Goal: Task Accomplishment & Management: Complete application form

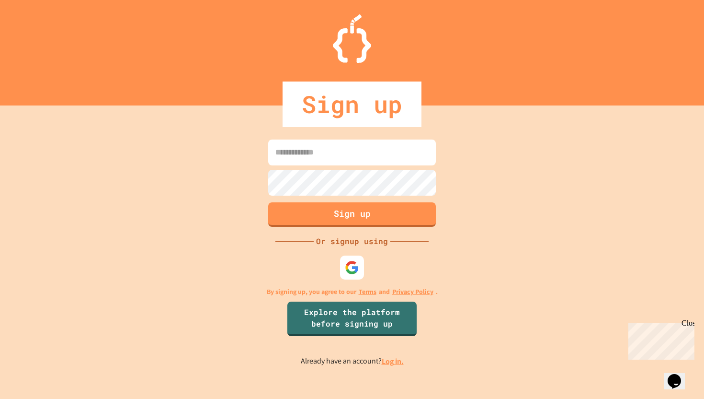
click at [368, 162] on input at bounding box center [352, 152] width 168 height 26
type input "**********"
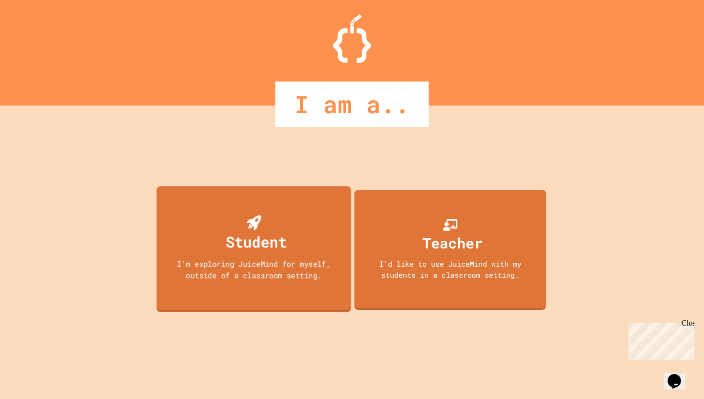
click at [288, 229] on div "Student I'm exploring JuiceMind for myself, outside of a classroom setting." at bounding box center [254, 249] width 195 height 126
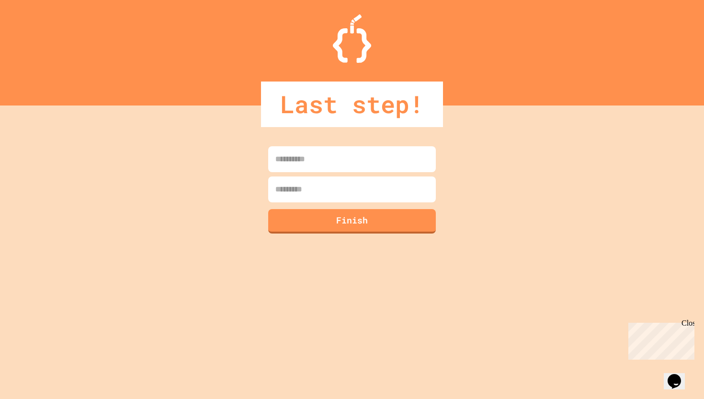
click at [321, 167] on input at bounding box center [352, 159] width 168 height 26
type input "******"
click at [327, 199] on input at bounding box center [352, 189] width 168 height 26
type input "********"
click at [321, 232] on button "Finish" at bounding box center [352, 219] width 171 height 25
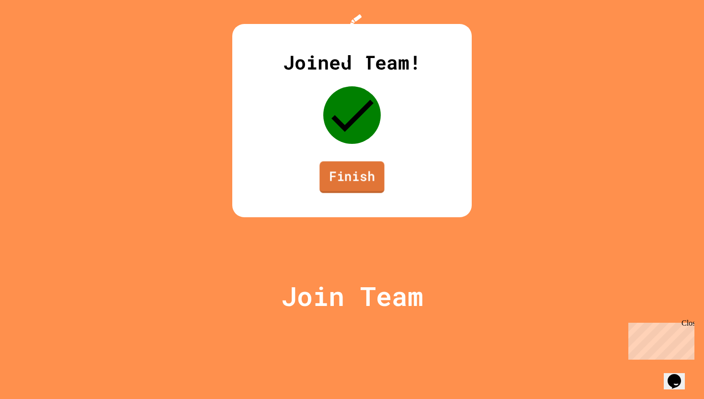
click at [341, 193] on link "Finish" at bounding box center [352, 177] width 65 height 32
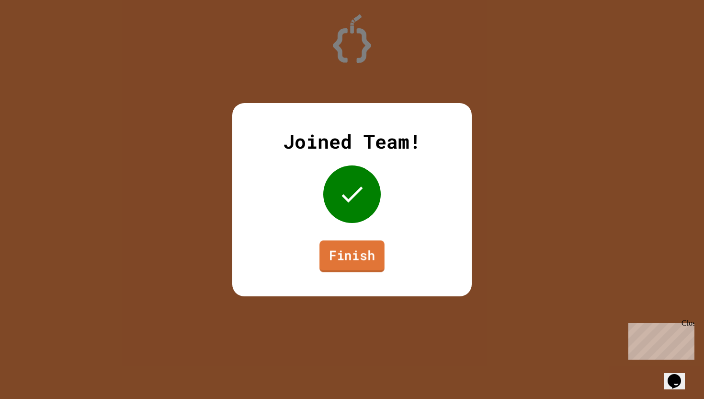
click at [357, 258] on link "Finish" at bounding box center [352, 256] width 65 height 32
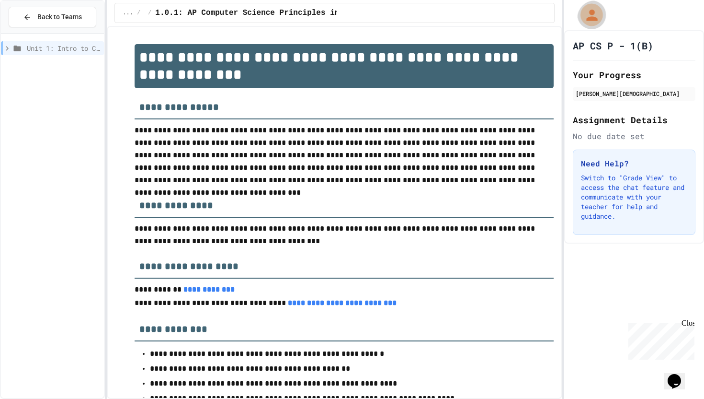
click at [588, 16] on icon "My Account" at bounding box center [591, 14] width 17 height 17
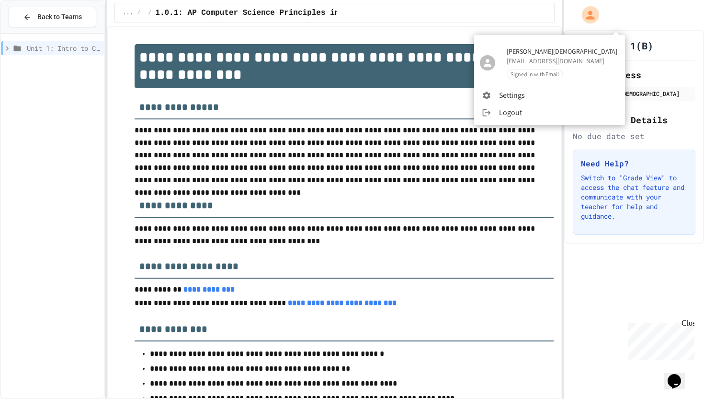
click at [507, 111] on li "Logout" at bounding box center [549, 112] width 151 height 17
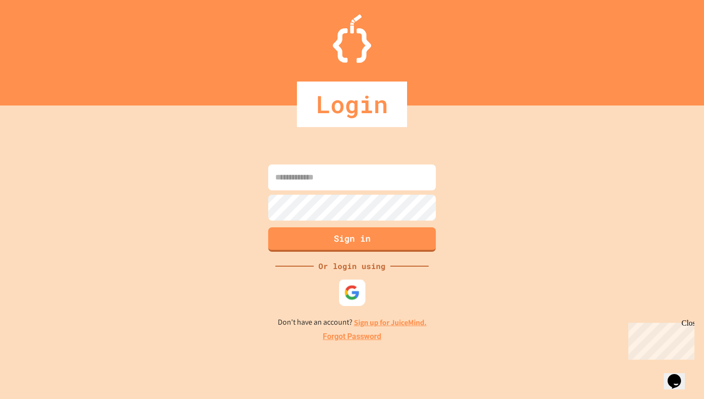
click at [349, 294] on img at bounding box center [353, 293] width 16 height 16
click at [346, 294] on img at bounding box center [353, 293] width 16 height 16
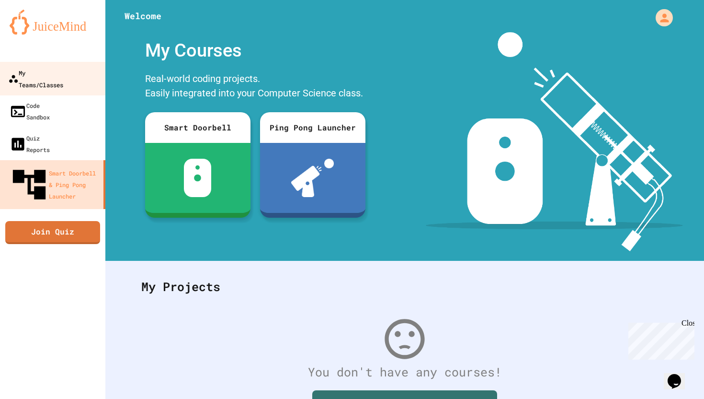
click at [52, 65] on link "My Teams/Classes" at bounding box center [53, 79] width 109 height 34
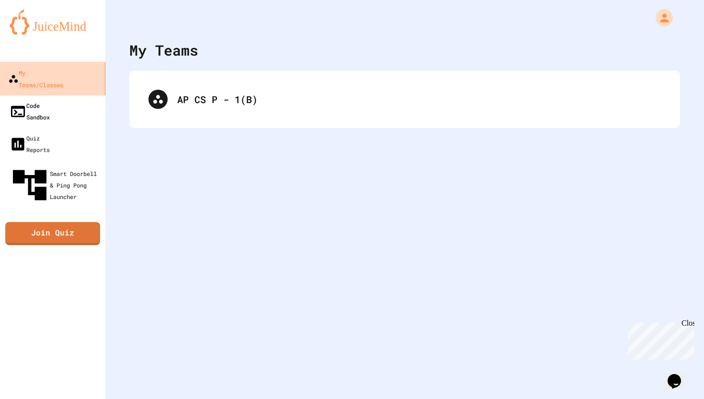
click at [50, 100] on div "Code Sandbox" at bounding box center [30, 111] width 40 height 23
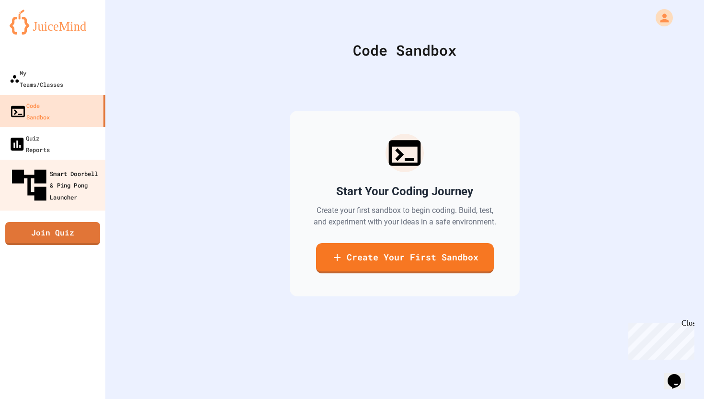
click at [64, 160] on link "Smart Doorbell & Ping Pong Launcher" at bounding box center [53, 185] width 108 height 51
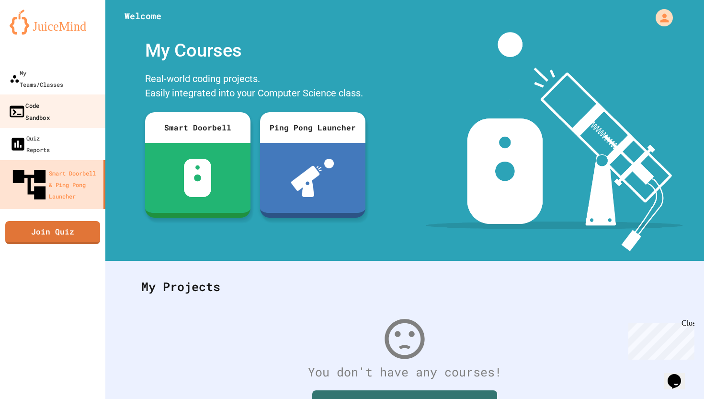
click at [66, 94] on link "Code Sandbox" at bounding box center [53, 111] width 109 height 34
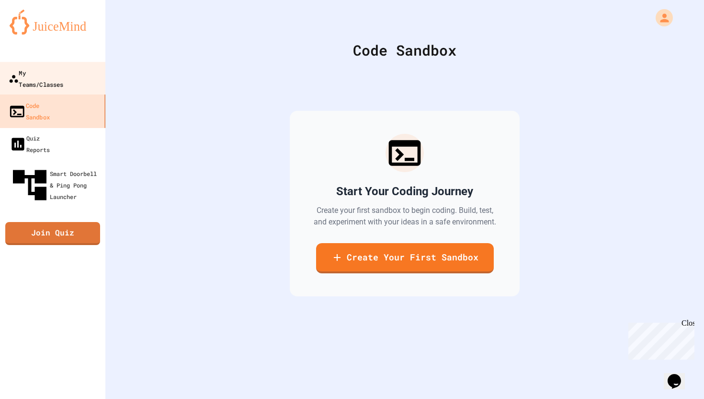
click at [64, 69] on div "My Teams/Classes" at bounding box center [36, 78] width 55 height 23
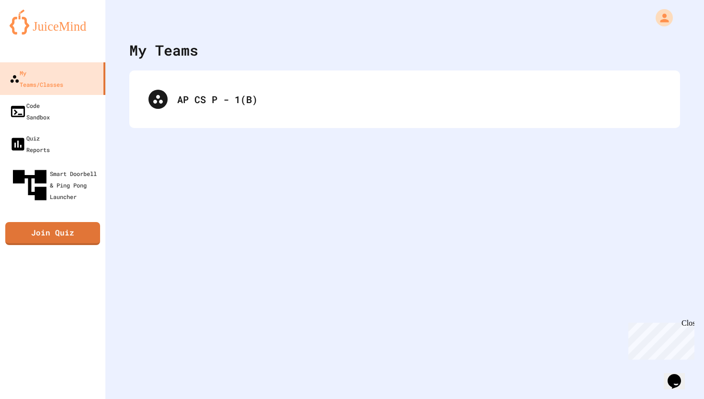
click at [252, 118] on div "AP CS P - 1(B)" at bounding box center [404, 99] width 551 height 58
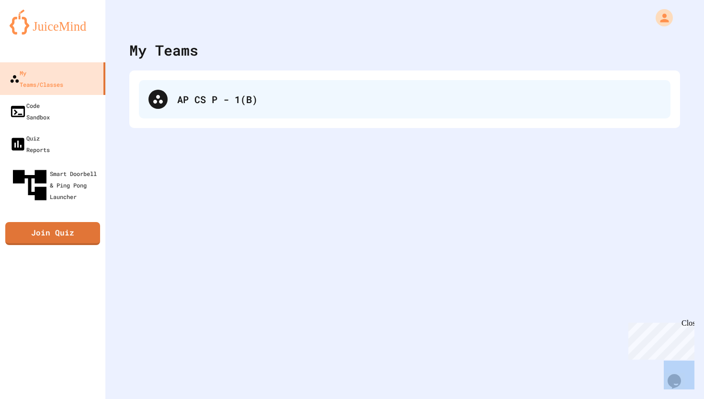
click at [229, 107] on div "AP CS P - 1(B)" at bounding box center [405, 99] width 532 height 38
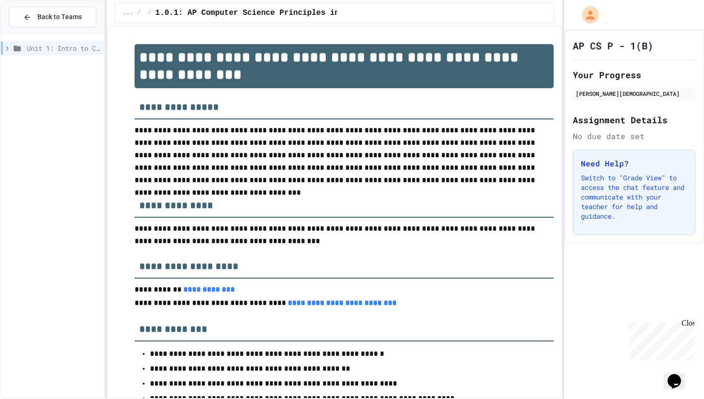
click at [246, 115] on h3 "**********" at bounding box center [344, 103] width 419 height 31
